Goal: Information Seeking & Learning: Learn about a topic

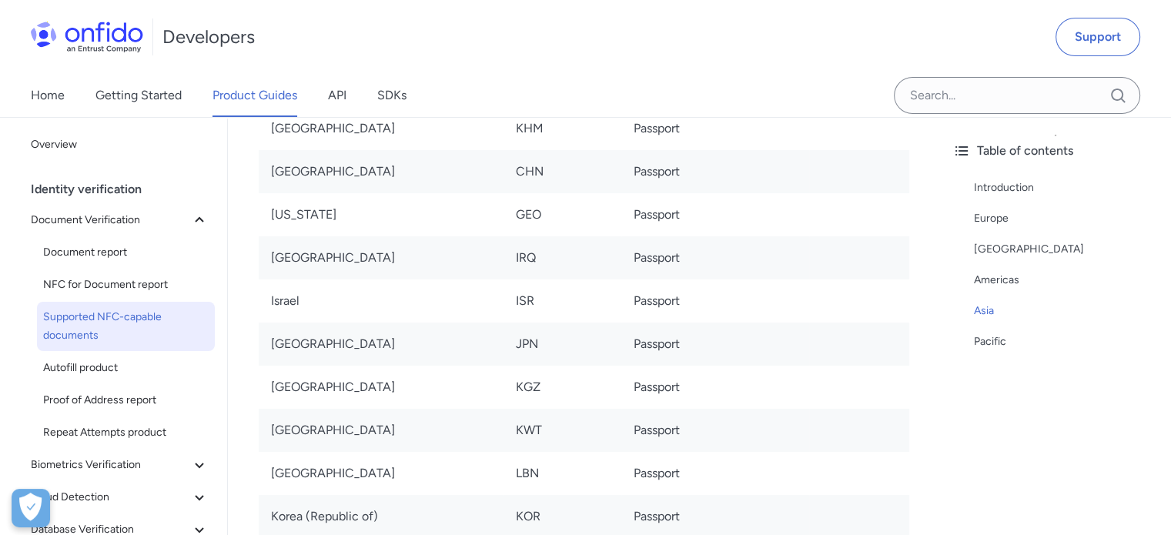
scroll to position [6007, 0]
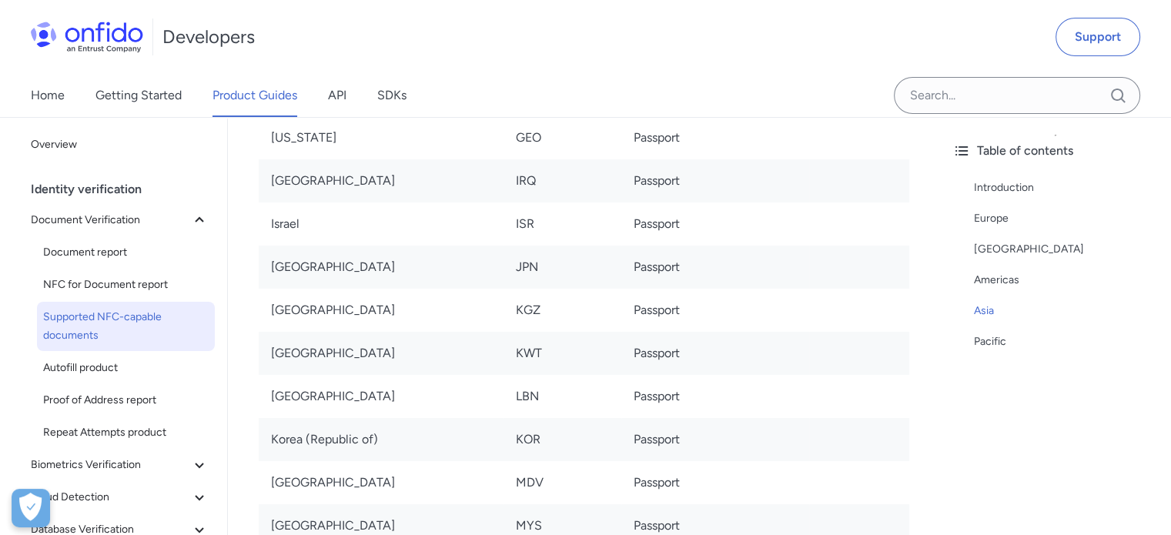
click at [670, 333] on td "Passport" at bounding box center [716, 353] width 188 height 43
click at [377, 92] on div "Home Getting Started Product Guides API SDKs" at bounding box center [234, 95] width 468 height 43
click at [387, 92] on link "SDKs" at bounding box center [391, 95] width 29 height 43
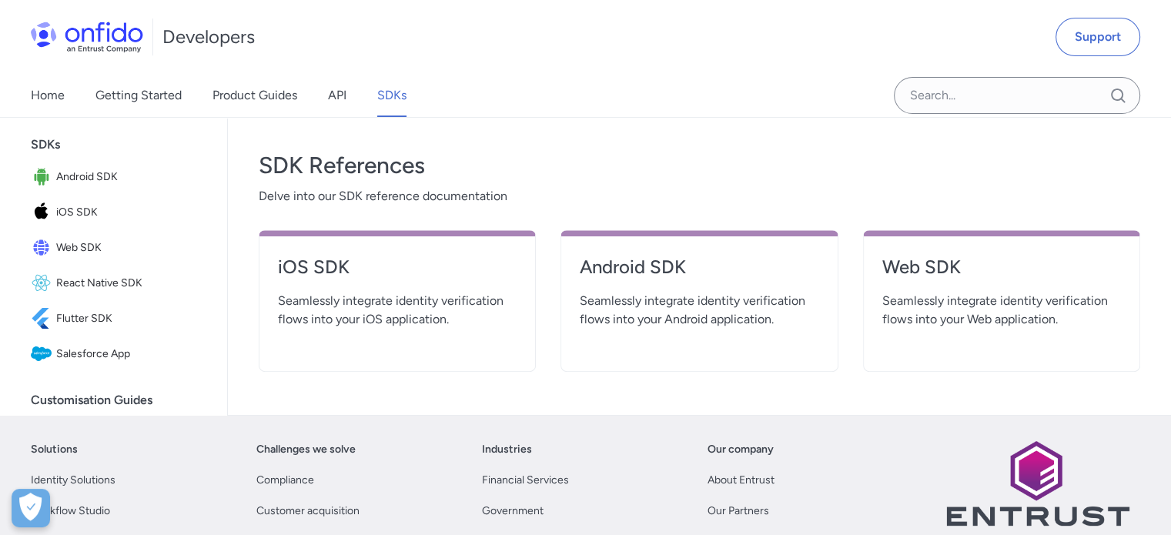
scroll to position [462, 0]
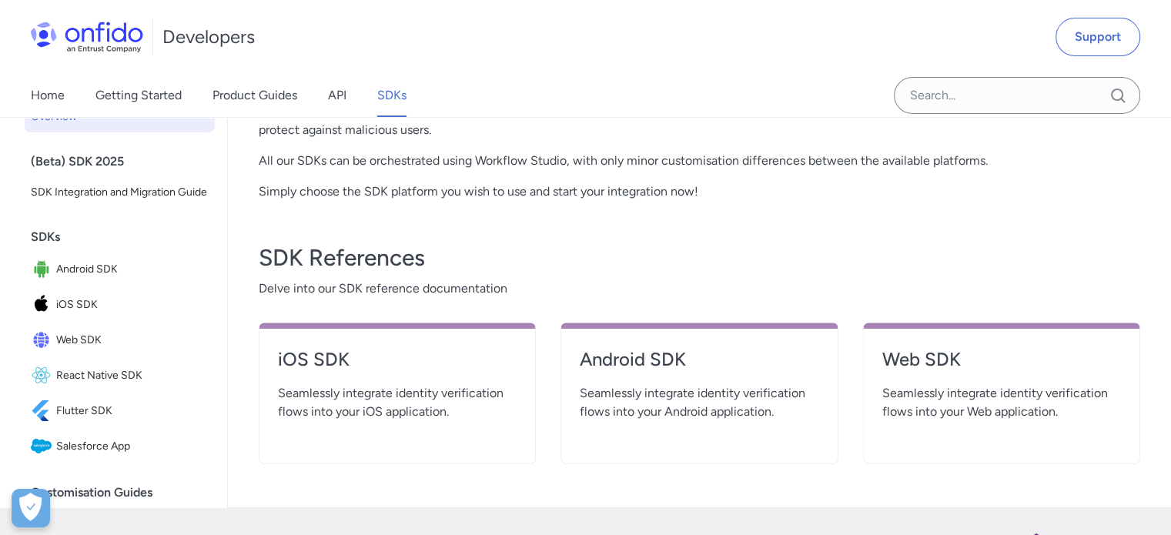
click at [326, 100] on div "Home Getting Started Product Guides API SDKs" at bounding box center [234, 95] width 468 height 43
click at [339, 101] on link "API" at bounding box center [337, 95] width 18 height 43
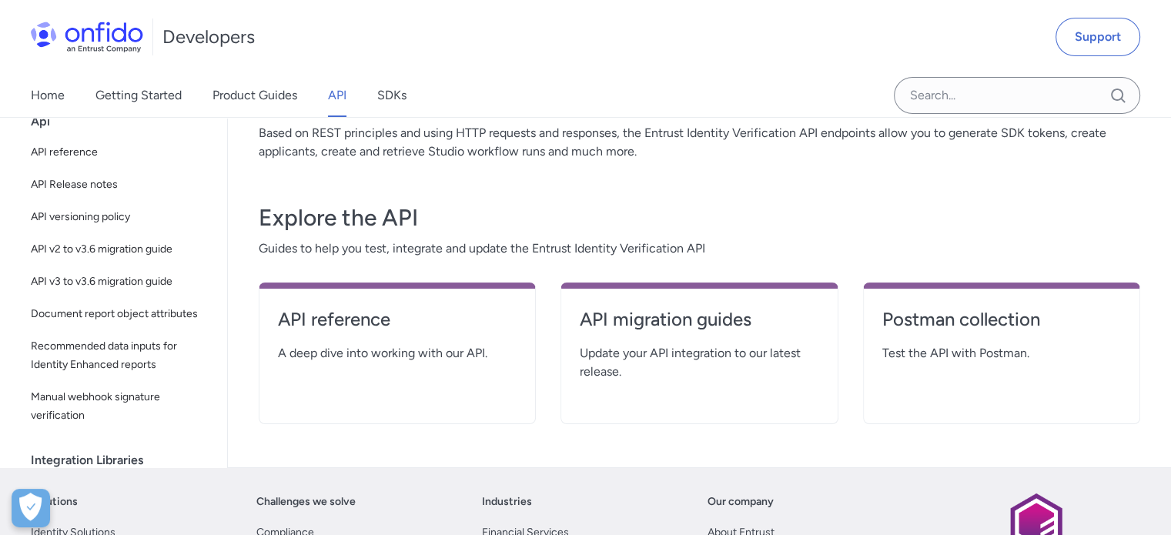
scroll to position [308, 0]
